Goal: Information Seeking & Learning: Learn about a topic

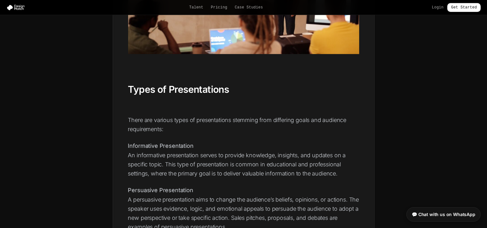
scroll to position [629, 0]
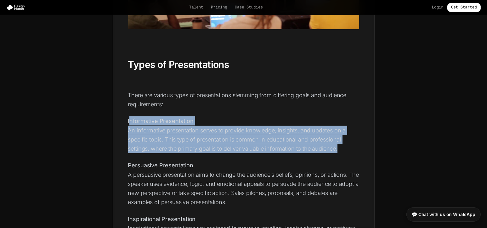
drag, startPoint x: 128, startPoint y: 120, endPoint x: 343, endPoint y: 152, distance: 216.6
click at [343, 152] on p "Informative Presentation An informative presentation serves to provide knowledg…" at bounding box center [243, 134] width 231 height 37
copy p "nformative Presentation An informative presentation serves to provide knowledge…"
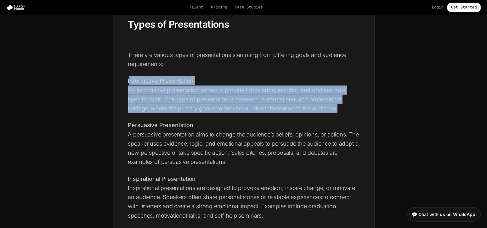
scroll to position [671, 0]
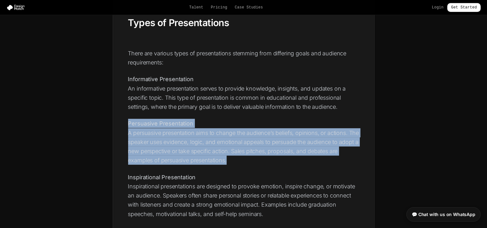
drag, startPoint x: 128, startPoint y: 122, endPoint x: 252, endPoint y: 159, distance: 128.7
click at [252, 159] on p "Persuasive Presentation A persuasive presentation aims to change the audience’s…" at bounding box center [243, 142] width 231 height 46
copy p "Persuasive Presentation A persuasive presentation aims to change the audience’s…"
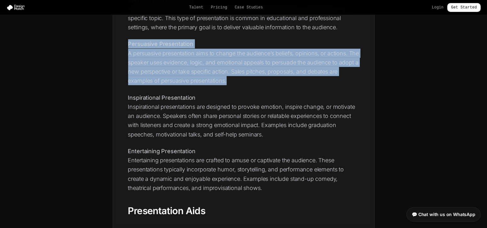
scroll to position [755, 0]
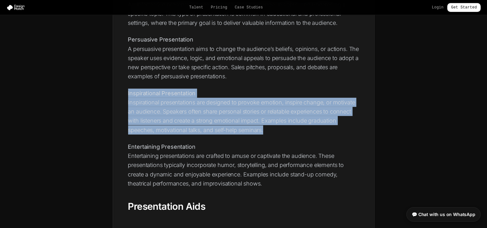
drag, startPoint x: 128, startPoint y: 92, endPoint x: 288, endPoint y: 127, distance: 164.3
click at [288, 127] on p "Inspirational Presentation Inspirational presentations are designed to provoke …" at bounding box center [243, 112] width 231 height 46
copy p "Inspirational Presentation Inspirational presentations are designed to provoke …"
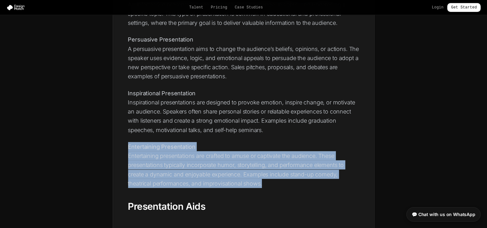
drag, startPoint x: 128, startPoint y: 145, endPoint x: 276, endPoint y: 185, distance: 152.7
click at [276, 185] on p "Entertaining Presentation Entertaining presentations are crafted to amuse or ca…" at bounding box center [243, 165] width 231 height 46
copy p "Entertaining Presentation Entertaining presentations are crafted to amuse or ca…"
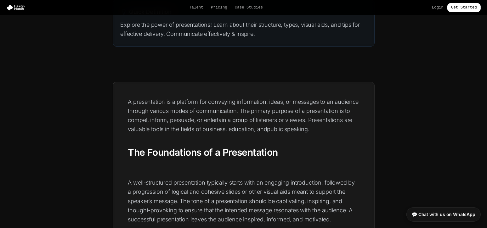
scroll to position [84, 0]
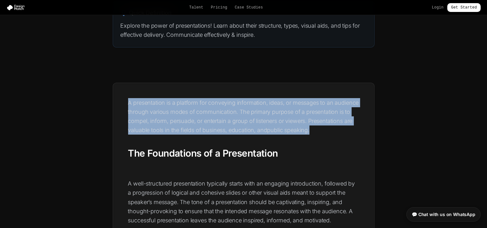
drag, startPoint x: 128, startPoint y: 101, endPoint x: 336, endPoint y: 130, distance: 209.8
click at [336, 130] on p "A presentation is a platform for conveying information, ideas, or messages to a…" at bounding box center [243, 116] width 231 height 37
copy p "A presentation is a platform for conveying information, ideas, or messages to a…"
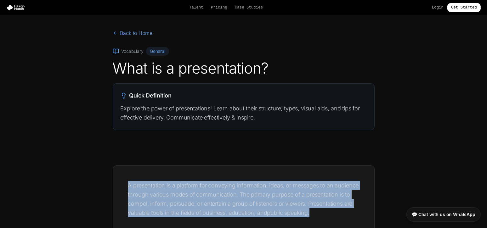
scroll to position [0, 0]
